Goal: Task Accomplishment & Management: Manage account settings

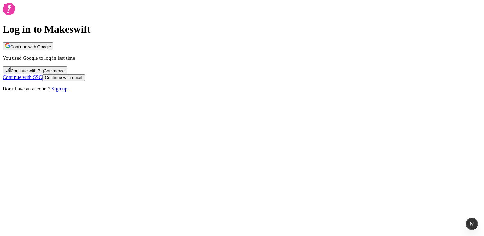
click at [51, 49] on span "Continue with Google" at bounding box center [30, 46] width 41 height 5
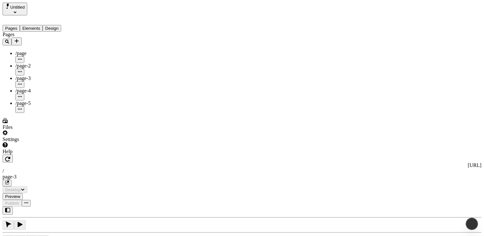
type input "/page-3"
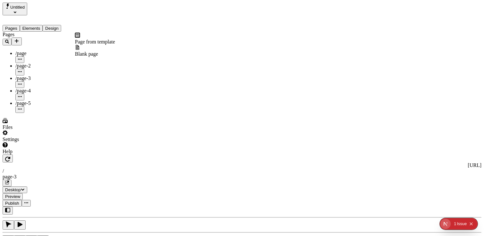
click at [19, 38] on icon "Add new" at bounding box center [16, 40] width 5 height 5
click at [95, 39] on span "Page from template" at bounding box center [95, 41] width 40 height 5
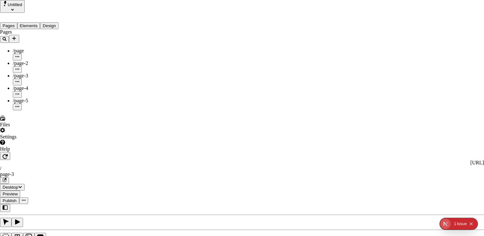
click at [364, 20] on div "Makeswift Templates" at bounding box center [375, 25] width 22 height 17
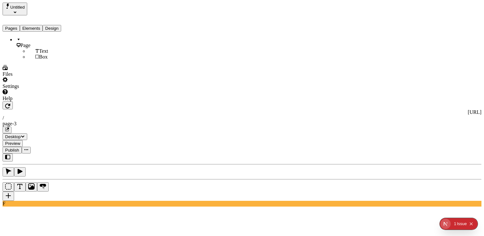
click at [43, 25] on button "Elements" at bounding box center [31, 28] width 23 height 7
click at [61, 25] on button "Design" at bounding box center [52, 28] width 19 height 7
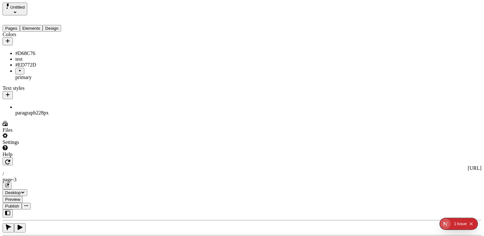
click at [30, 25] on button "Elements" at bounding box center [31, 28] width 23 height 7
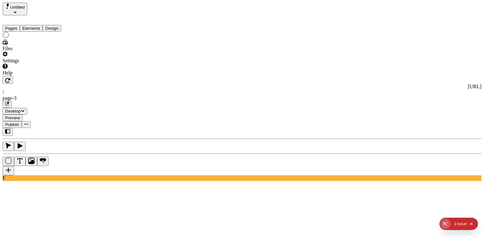
click at [18, 25] on button "Pages" at bounding box center [11, 28] width 17 height 7
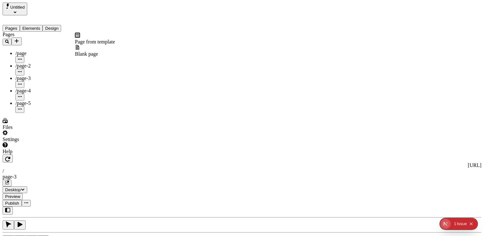
click at [19, 39] on icon "Add new" at bounding box center [17, 41] width 4 height 4
click at [93, 43] on span "Page from template" at bounding box center [95, 41] width 40 height 5
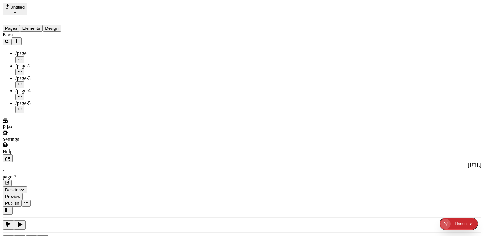
click at [16, 142] on div "Settings" at bounding box center [41, 140] width 77 height 6
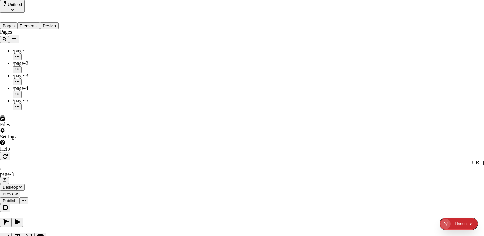
click at [356, 36] on div "Guest" at bounding box center [357, 33] width 19 height 6
click at [352, 36] on div "Guest" at bounding box center [357, 33] width 19 height 6
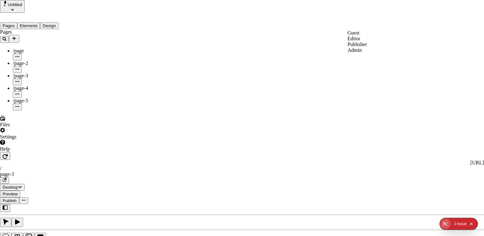
click at [348, 36] on div "Guest" at bounding box center [357, 33] width 19 height 6
click at [348, 42] on div "Editor" at bounding box center [357, 39] width 19 height 6
click at [348, 47] on div "Publisher" at bounding box center [357, 45] width 19 height 6
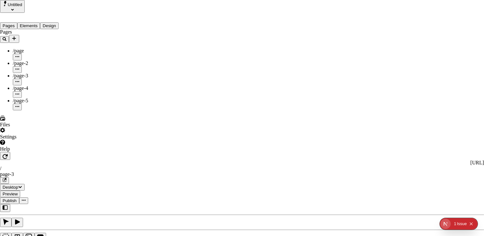
click at [348, 53] on div "Admin" at bounding box center [357, 50] width 19 height 6
click at [348, 36] on div "Guest" at bounding box center [357, 33] width 19 height 6
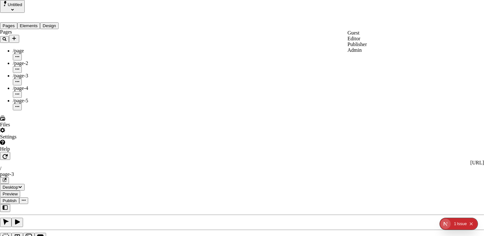
click at [348, 42] on div "Editor" at bounding box center [357, 39] width 19 height 6
click at [377, 91] on div "Editor" at bounding box center [386, 88] width 19 height 6
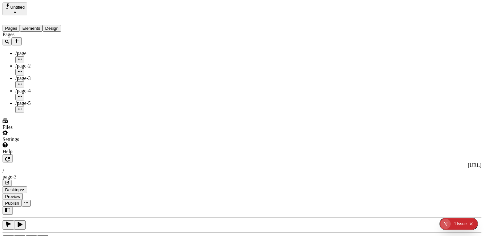
click at [21, 142] on div "Settings" at bounding box center [41, 140] width 77 height 6
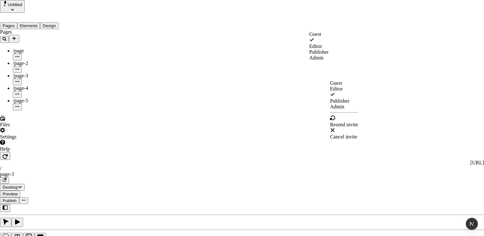
click at [349, 104] on span "Publisher" at bounding box center [339, 100] width 19 height 5
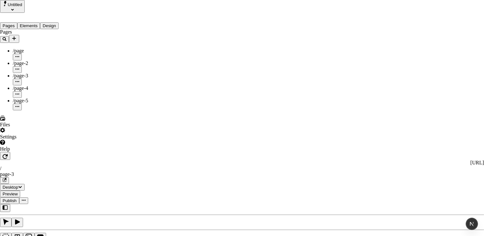
click at [344, 109] on span "Admin" at bounding box center [337, 106] width 14 height 5
click at [344, 103] on span "Admin" at bounding box center [337, 100] width 14 height 5
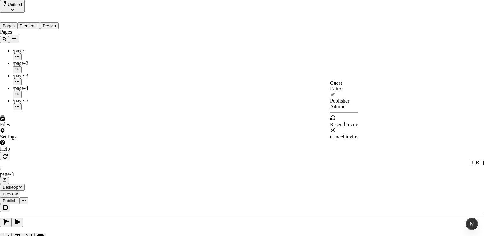
click at [356, 110] on div "Admin" at bounding box center [344, 107] width 28 height 6
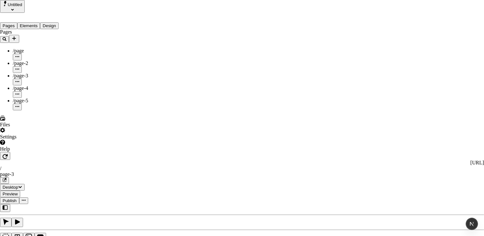
drag, startPoint x: 352, startPoint y: 76, endPoint x: 343, endPoint y: 77, distance: 8.4
drag, startPoint x: 264, startPoint y: 68, endPoint x: 317, endPoint y: 112, distance: 69.5
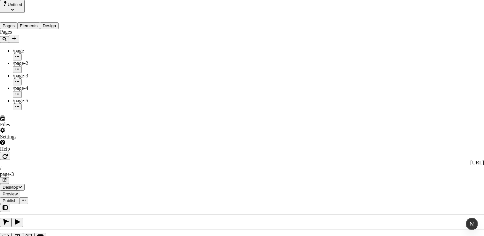
drag, startPoint x: 304, startPoint y: 98, endPoint x: 322, endPoint y: 120, distance: 28.4
drag, startPoint x: 309, startPoint y: 70, endPoint x: 331, endPoint y: 118, distance: 52.8
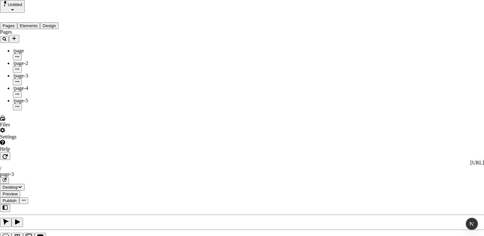
drag, startPoint x: 276, startPoint y: 81, endPoint x: 308, endPoint y: 118, distance: 49.7
drag, startPoint x: 308, startPoint y: 118, endPoint x: 292, endPoint y: 100, distance: 24.3
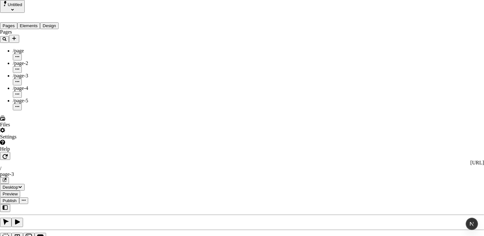
drag, startPoint x: 225, startPoint y: 38, endPoint x: 303, endPoint y: 114, distance: 108.6
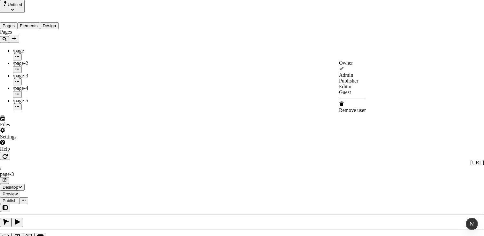
click at [353, 78] on span "Admin" at bounding box center [346, 74] width 14 height 5
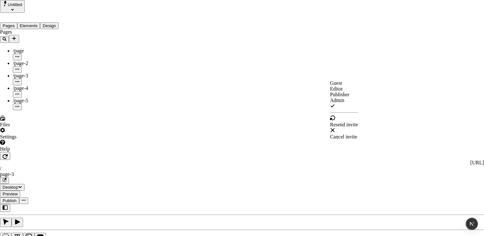
click at [344, 103] on span "Admin" at bounding box center [337, 100] width 14 height 5
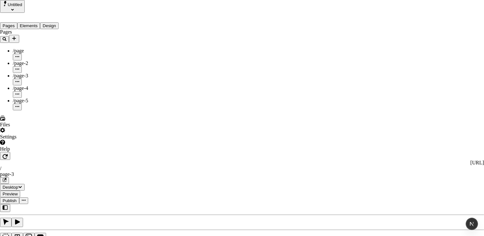
click at [353, 78] on span "Admin" at bounding box center [346, 74] width 14 height 5
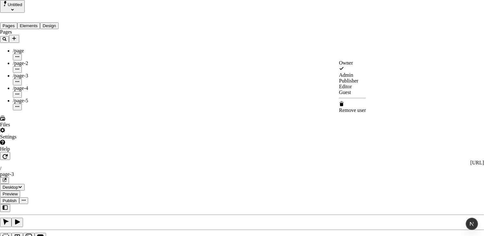
drag, startPoint x: 392, startPoint y: 164, endPoint x: 390, endPoint y: 160, distance: 3.7
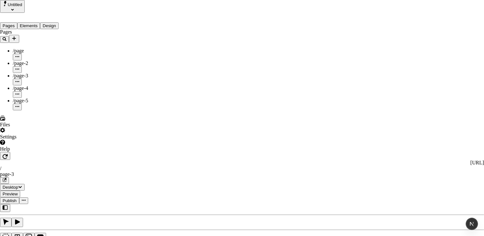
drag, startPoint x: 385, startPoint y: 69, endPoint x: 385, endPoint y: 73, distance: 4.2
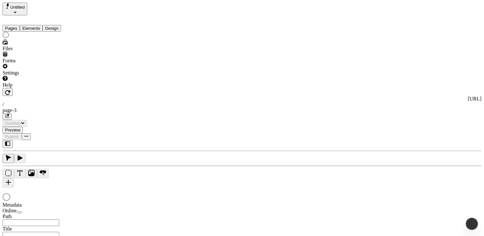
type input "/page-3"
